Goal: Task Accomplishment & Management: Use online tool/utility

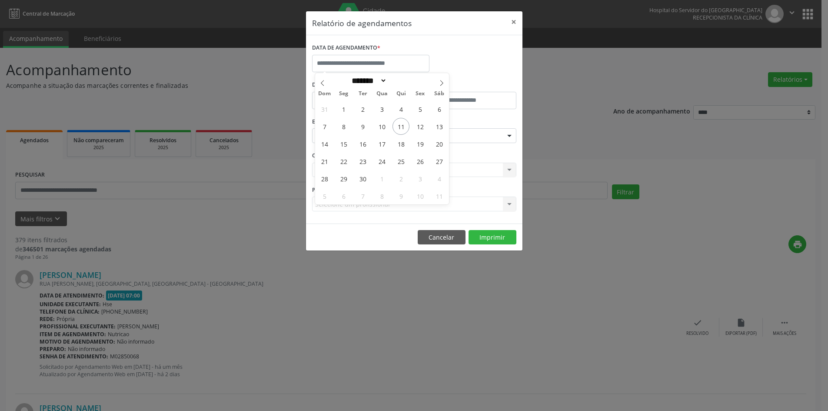
select select "*"
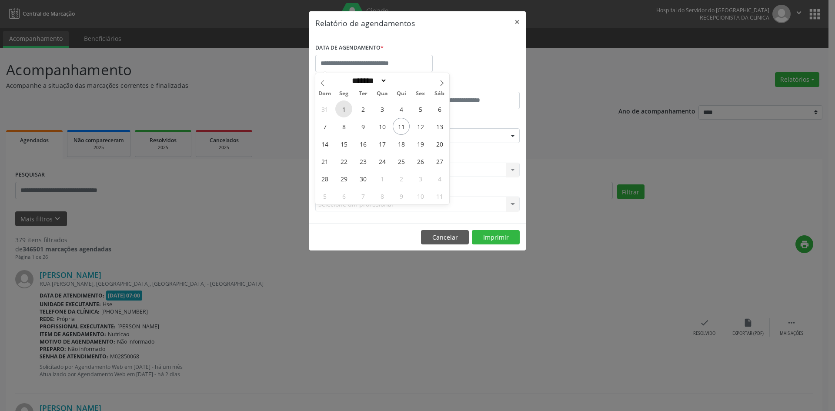
click at [343, 111] on span "1" at bounding box center [343, 108] width 17 height 17
type input "**********"
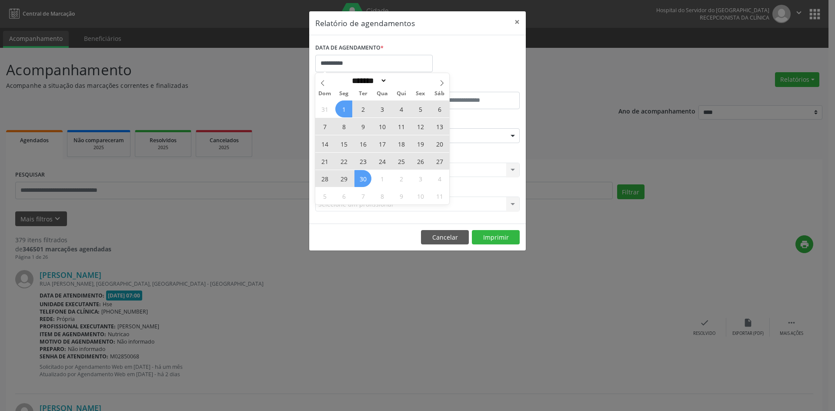
drag, startPoint x: 344, startPoint y: 109, endPoint x: 358, endPoint y: 179, distance: 71.6
click at [358, 179] on div "31 1 2 3 4 5 6 7 8 9 10 11 12 13 14 15 16 17 18 19 20 21 22 23 24 25 26 27 28 2…" at bounding box center [382, 152] width 134 height 104
click at [358, 179] on span "30" at bounding box center [362, 178] width 17 height 17
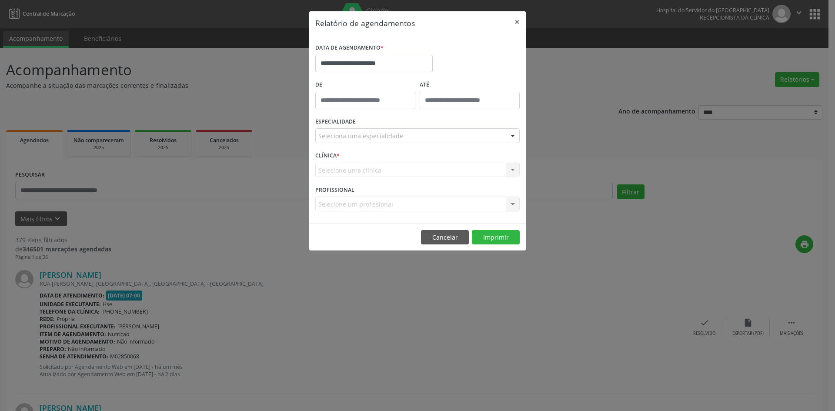
drag, startPoint x: 394, startPoint y: 134, endPoint x: 395, endPoint y: 143, distance: 8.3
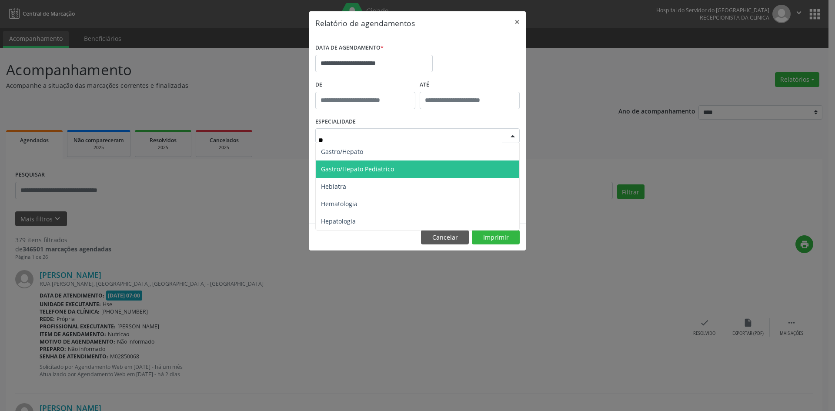
type input "***"
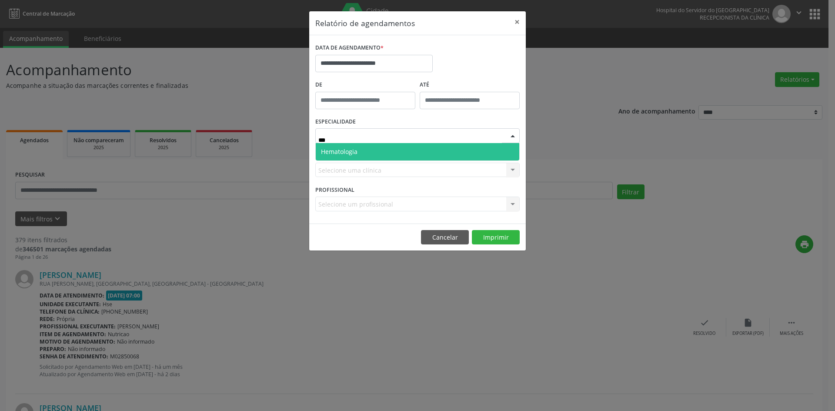
click at [407, 152] on span "Hematologia" at bounding box center [418, 151] width 204 height 17
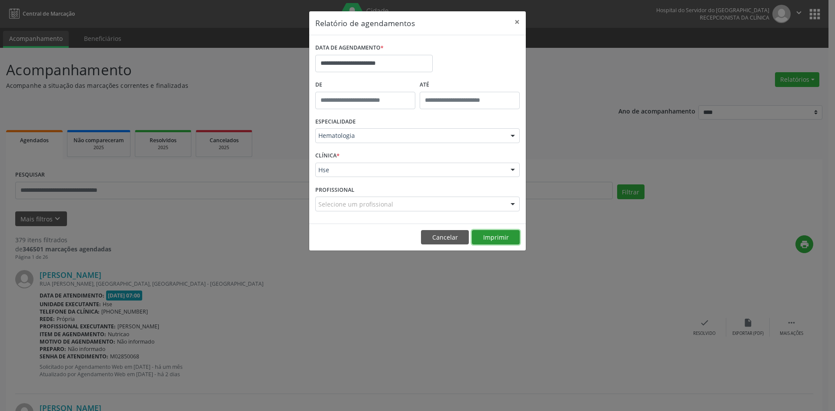
click at [499, 237] on button "Imprimir" at bounding box center [496, 237] width 48 height 15
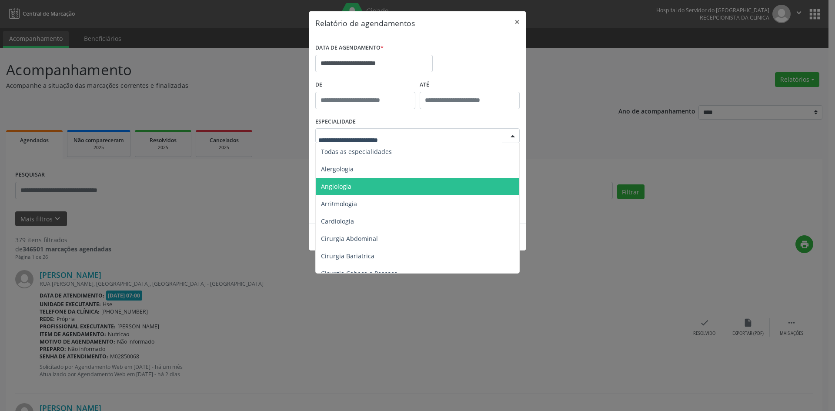
click at [369, 185] on span "Angiologia" at bounding box center [418, 186] width 205 height 17
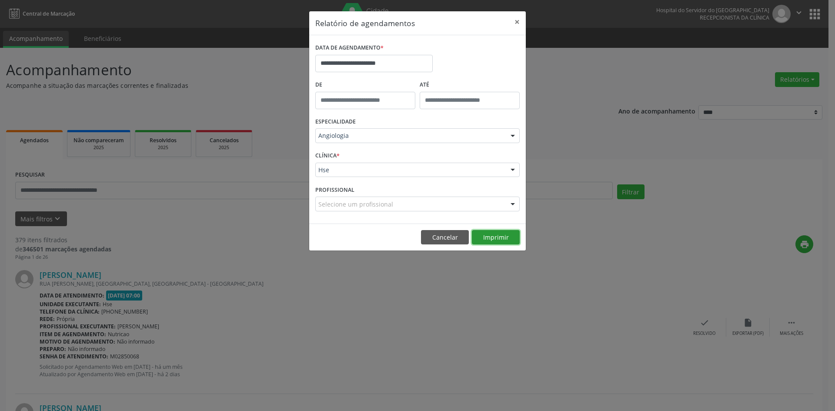
click at [494, 240] on button "Imprimir" at bounding box center [496, 237] width 48 height 15
